Goal: Task Accomplishment & Management: Use online tool/utility

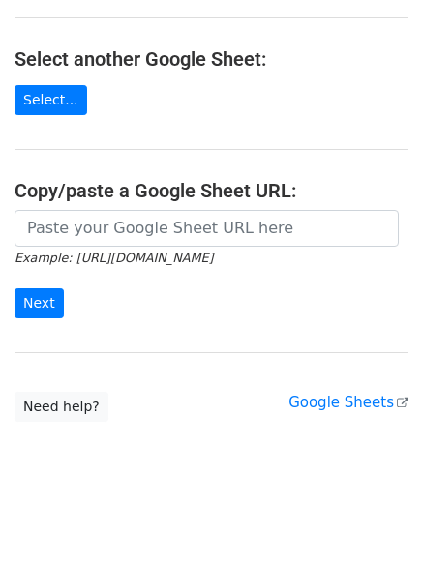
scroll to position [336, 0]
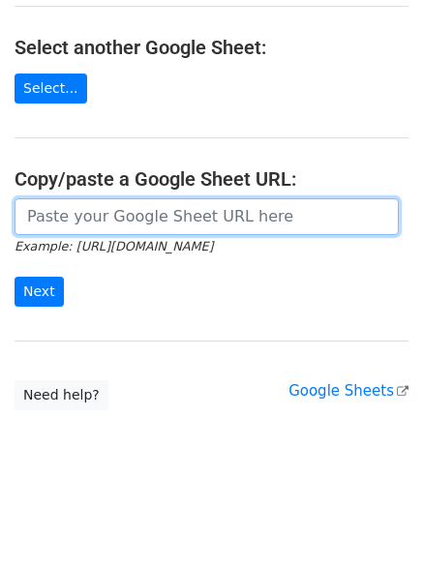
click at [130, 227] on input "url" at bounding box center [207, 216] width 384 height 37
paste input "https://docs.google.com/spreadsheets/d/1Bg619A-wLFAf6Bfzct3UrbrwF9tWlIkAwePTsaO…"
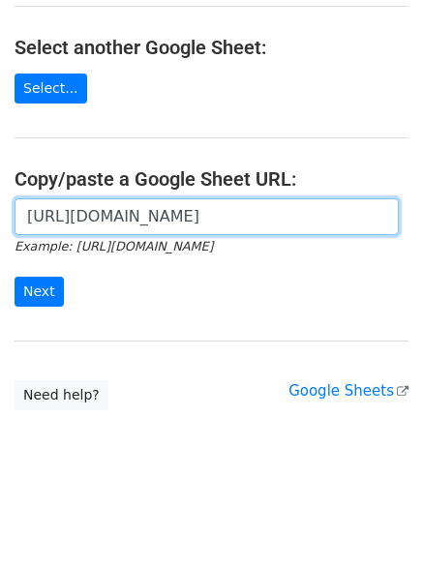
scroll to position [0, 401]
type input "https://docs.google.com/spreadsheets/d/1Bg619A-wLFAf6Bfzct3UrbrwF9tWlIkAwePTsaO…"
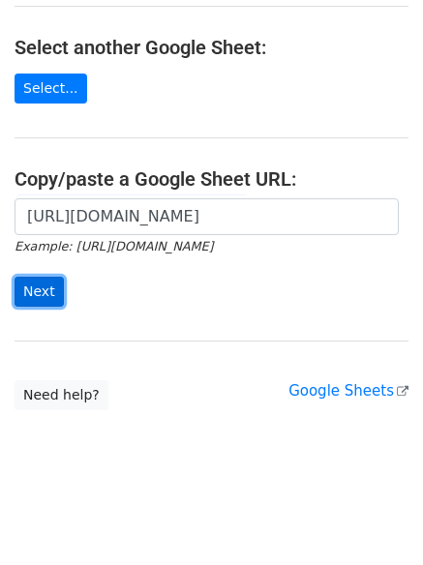
scroll to position [0, 0]
click at [45, 286] on input "Next" at bounding box center [39, 292] width 49 height 30
click at [12, 284] on div "https://docs.google.com/spreadsheets/d/1Bg619A-wLFAf6Bfzct3UrbrwF9tWlIkAwePTsaO…" at bounding box center [211, 262] width 423 height 128
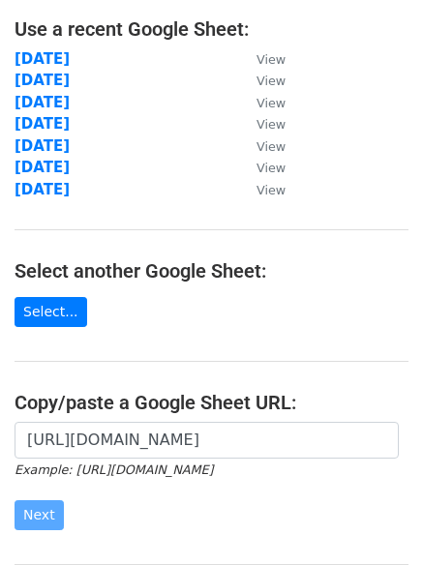
scroll to position [181, 0]
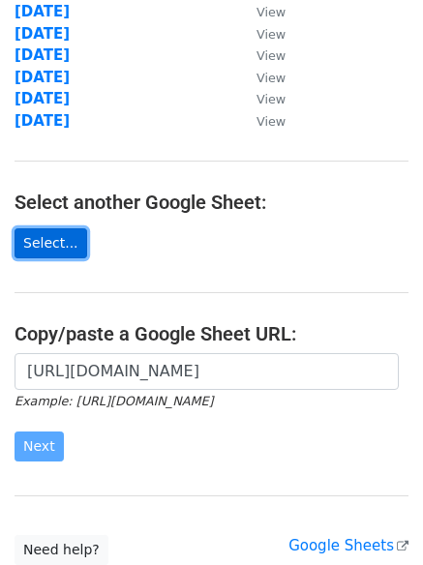
click at [40, 251] on link "Select..." at bounding box center [51, 243] width 73 height 30
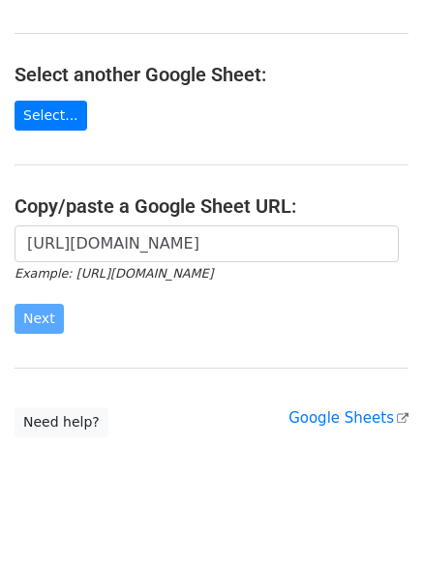
scroll to position [336, 0]
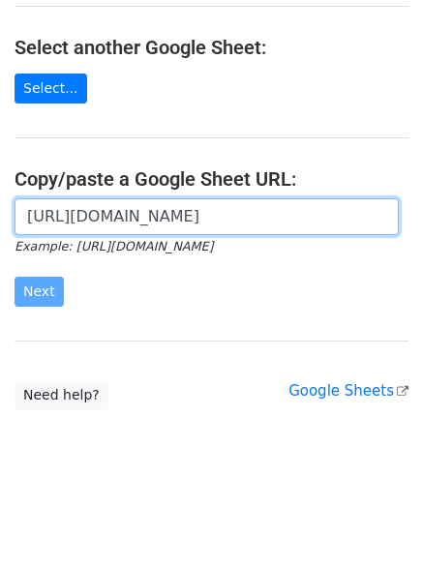
click at [76, 228] on input "https://docs.google.com/spreadsheets/d/1Bg619A-wLFAf6Bfzct3UrbrwF9tWlIkAwePTsaO…" at bounding box center [207, 216] width 384 height 37
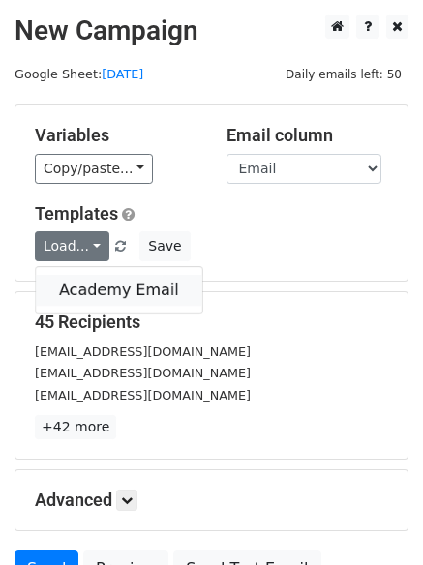
click at [65, 280] on link "Academy Email" at bounding box center [119, 290] width 167 height 31
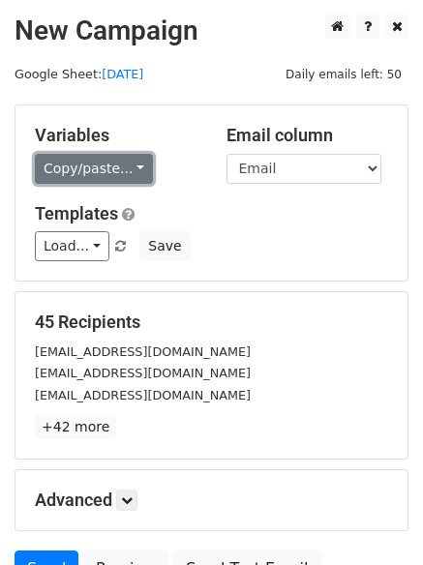
click at [106, 175] on link "Copy/paste..." at bounding box center [94, 169] width 118 height 30
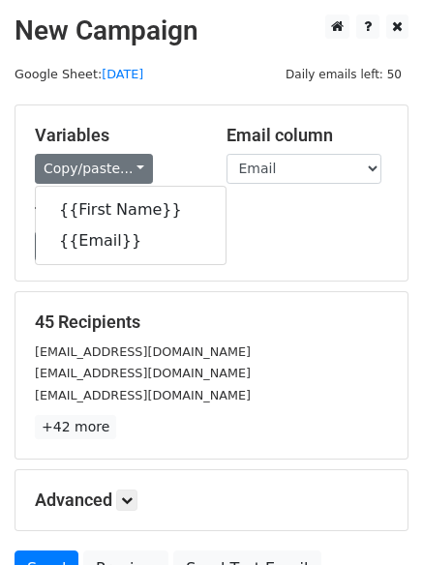
click at [275, 236] on div "Load... Academy Email Save" at bounding box center [211, 246] width 382 height 30
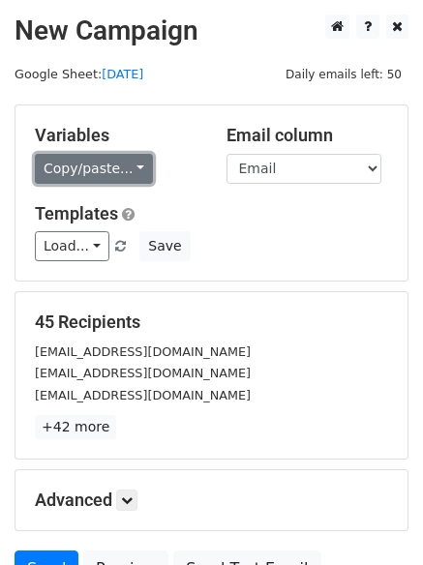
click at [128, 156] on link "Copy/paste..." at bounding box center [94, 169] width 118 height 30
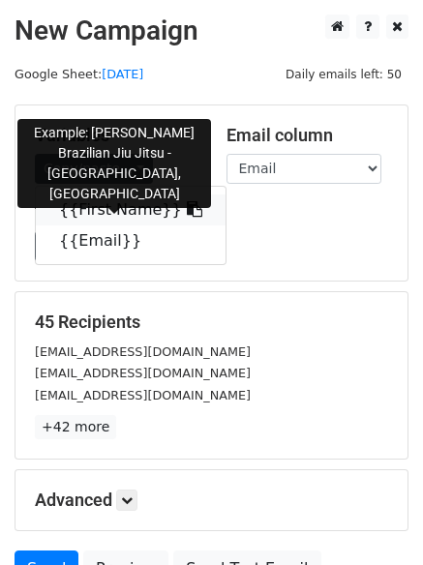
click at [109, 214] on link "{{First Name}}" at bounding box center [131, 210] width 190 height 31
